Goal: Entertainment & Leisure: Consume media (video, audio)

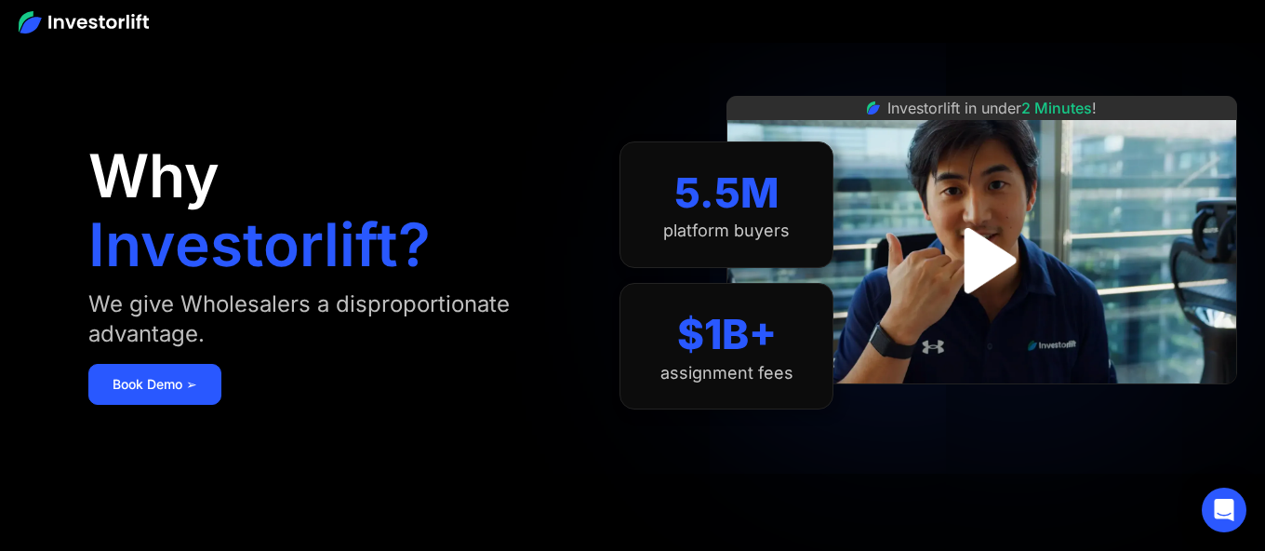
click at [977, 267] on img "open lightbox" at bounding box center [982, 260] width 119 height 119
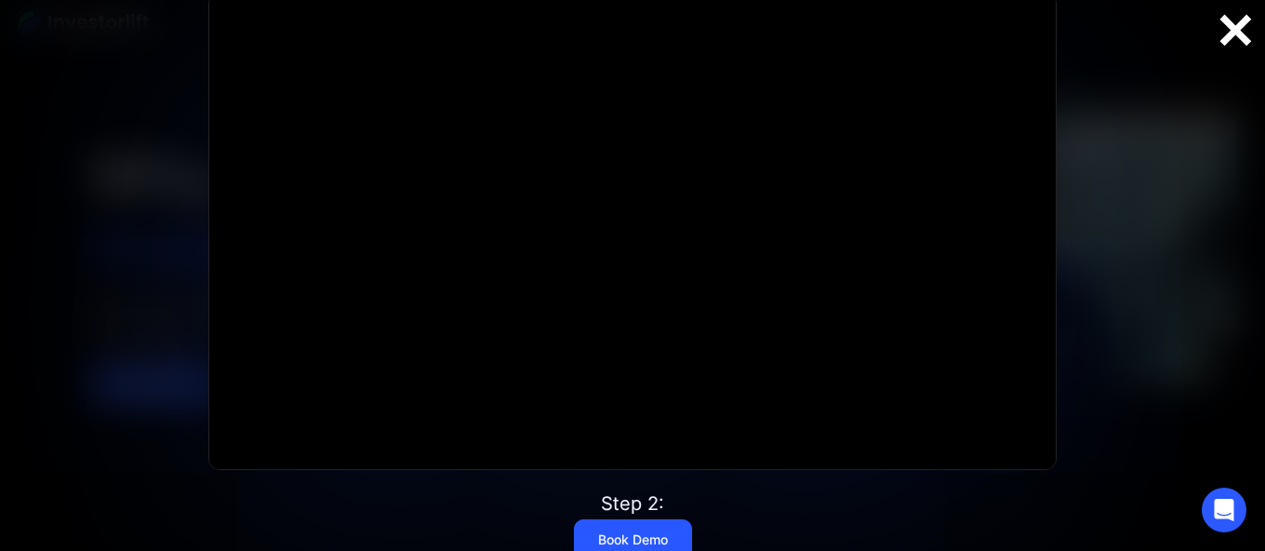
click at [1227, 40] on div at bounding box center [1236, 30] width 60 height 39
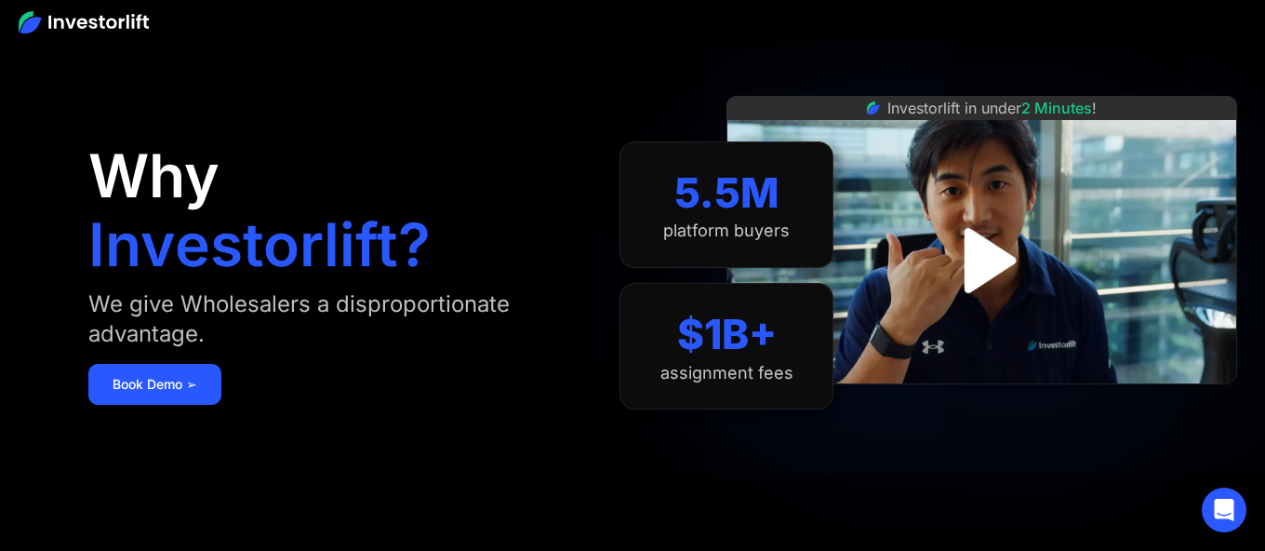
click at [1013, 272] on img "open lightbox" at bounding box center [982, 261] width 118 height 118
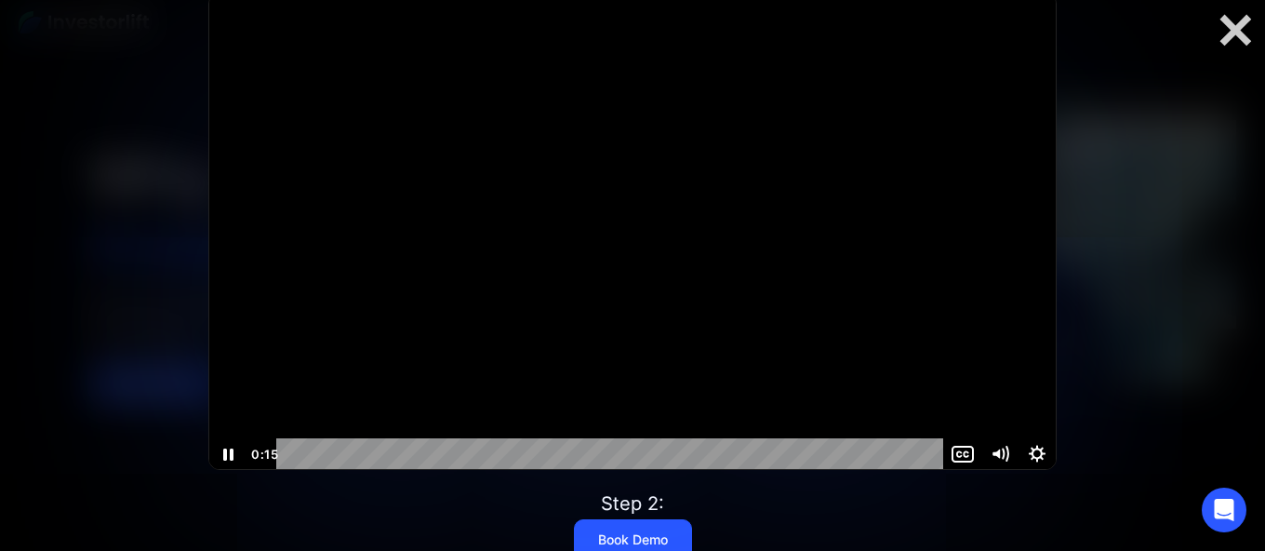
scroll to position [1, 0]
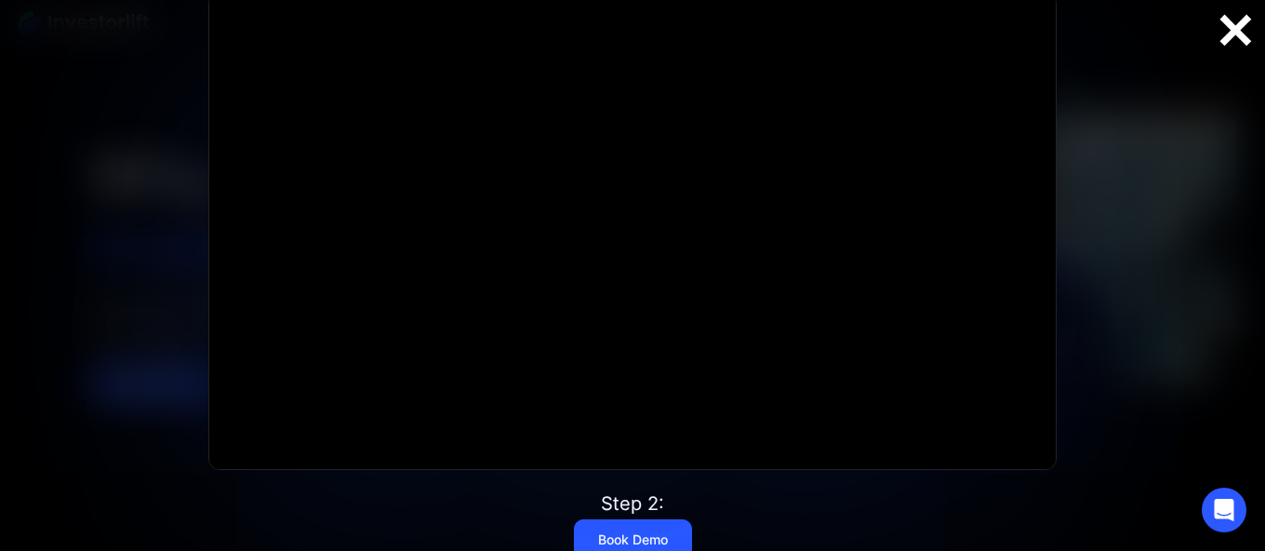
click at [1252, 46] on div at bounding box center [1236, 30] width 60 height 39
